Goal: Navigation & Orientation: Understand site structure

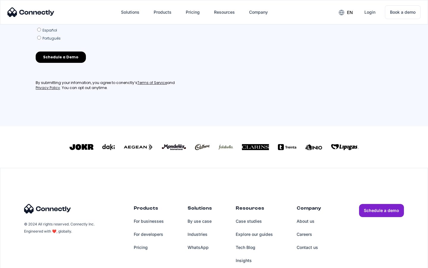
scroll to position [261, 0]
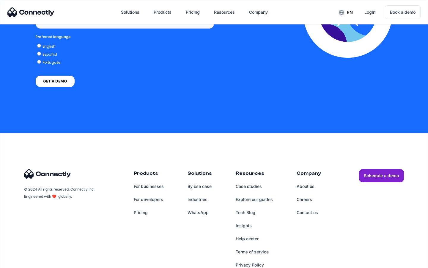
scroll to position [451, 0]
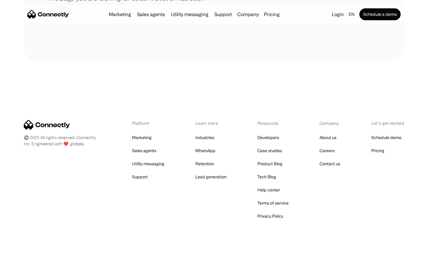
scroll to position [108, 0]
